Goal: Task Accomplishment & Management: Manage account settings

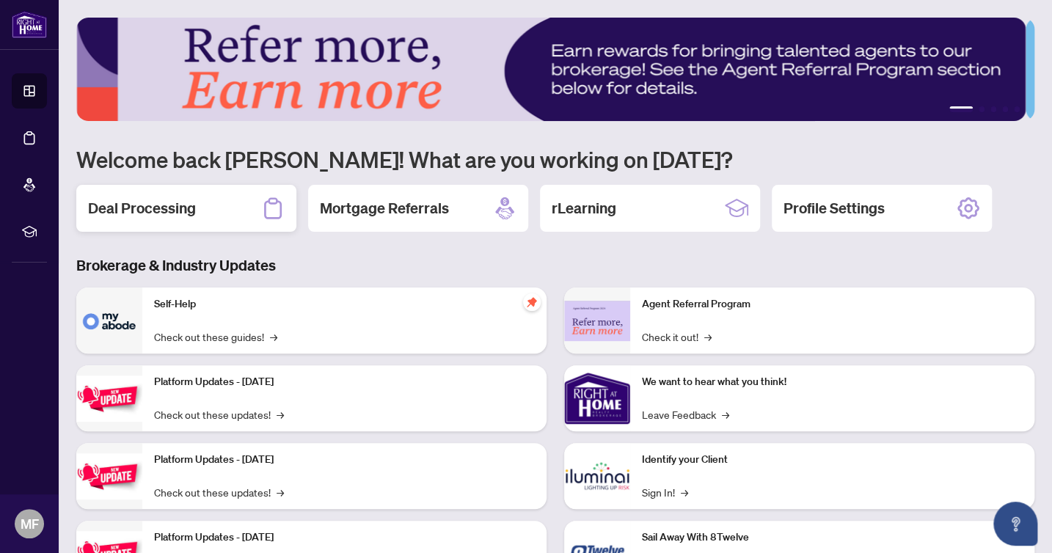
click at [188, 203] on h2 "Deal Processing" at bounding box center [142, 208] width 108 height 21
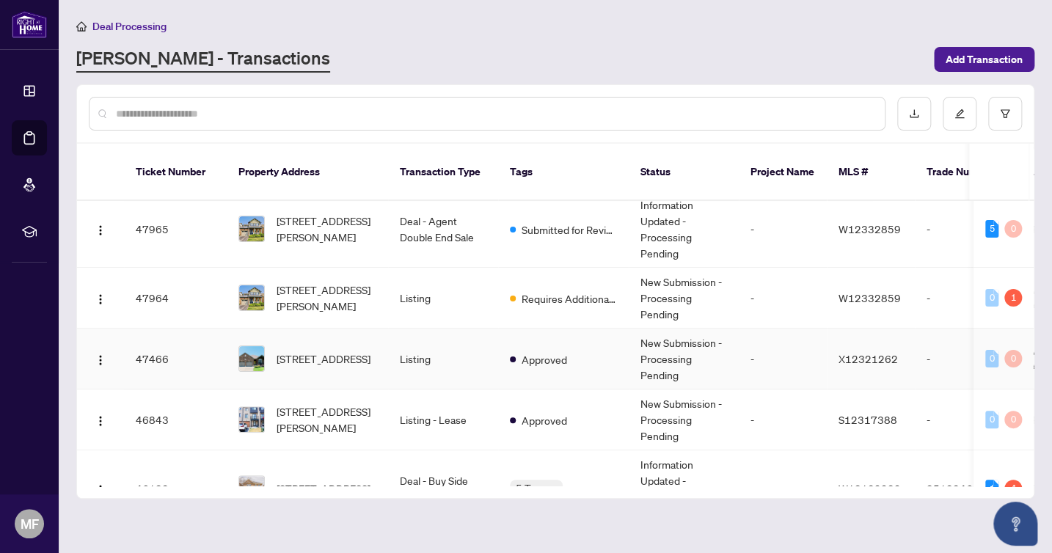
scroll to position [134, 0]
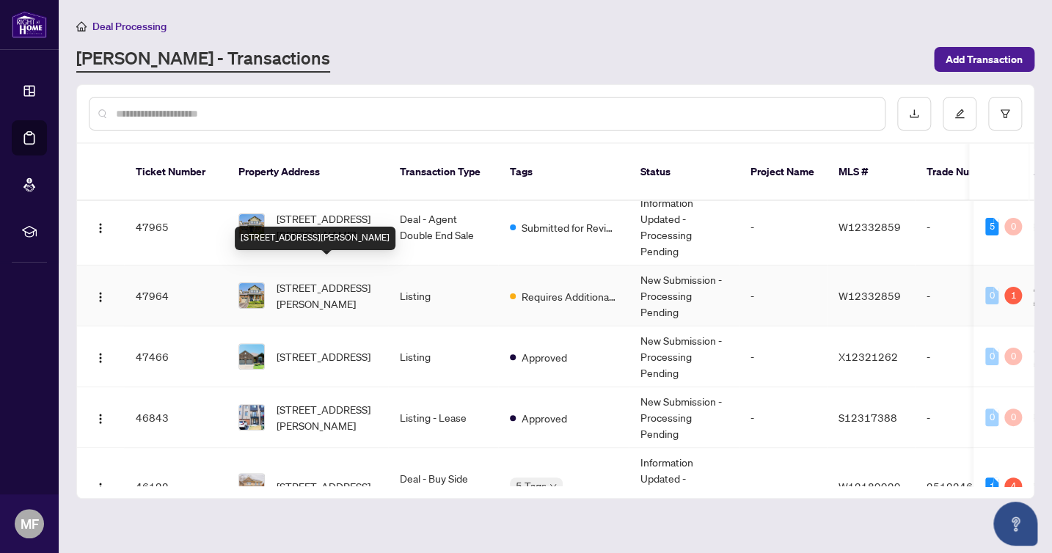
click at [329, 280] on span "[STREET_ADDRESS][PERSON_NAME]" at bounding box center [327, 296] width 100 height 32
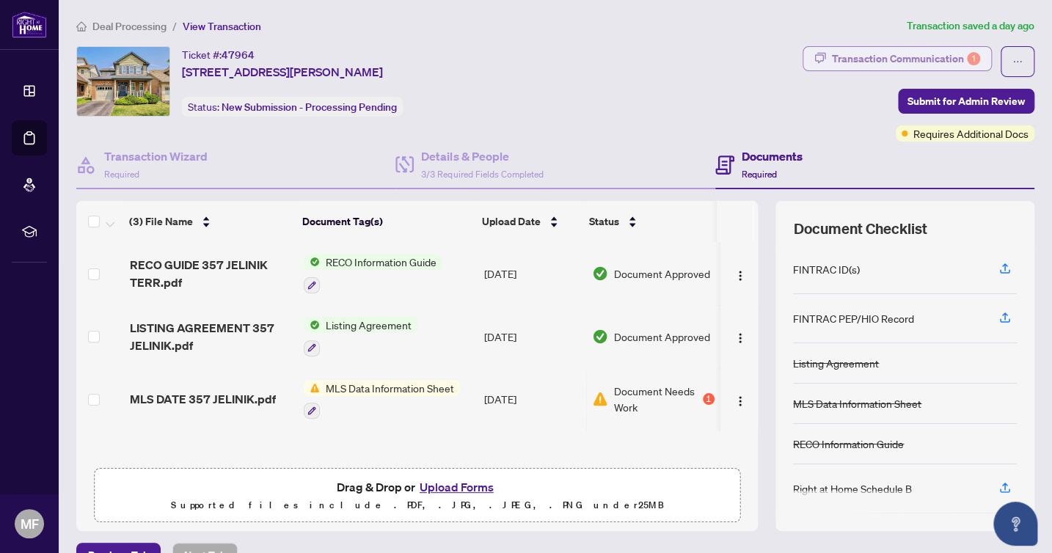
click at [905, 61] on div "Transaction Communication 1" at bounding box center [906, 58] width 148 height 23
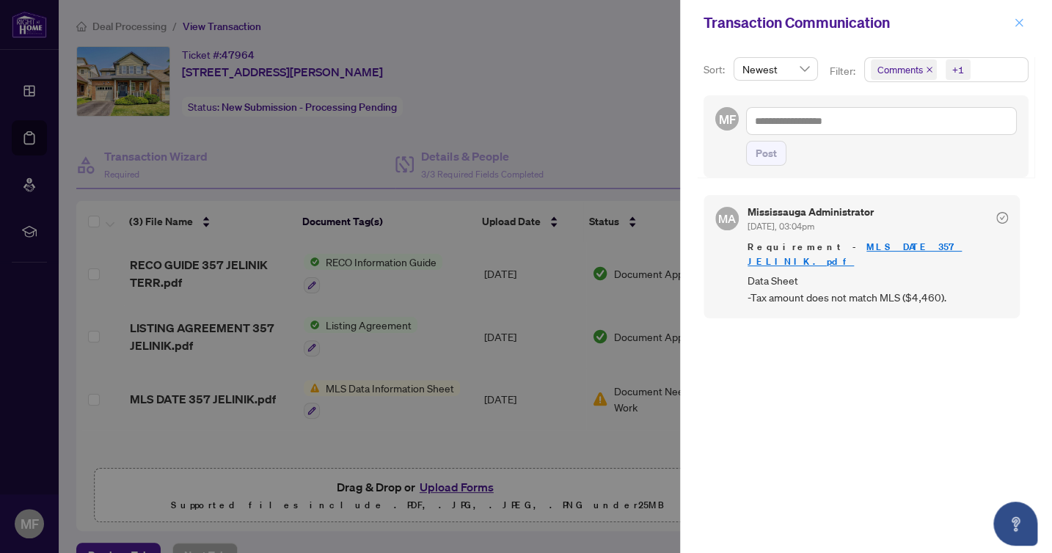
click at [1018, 21] on icon "close" at bounding box center [1020, 22] width 8 height 8
